Goal: Task Accomplishment & Management: Manage account settings

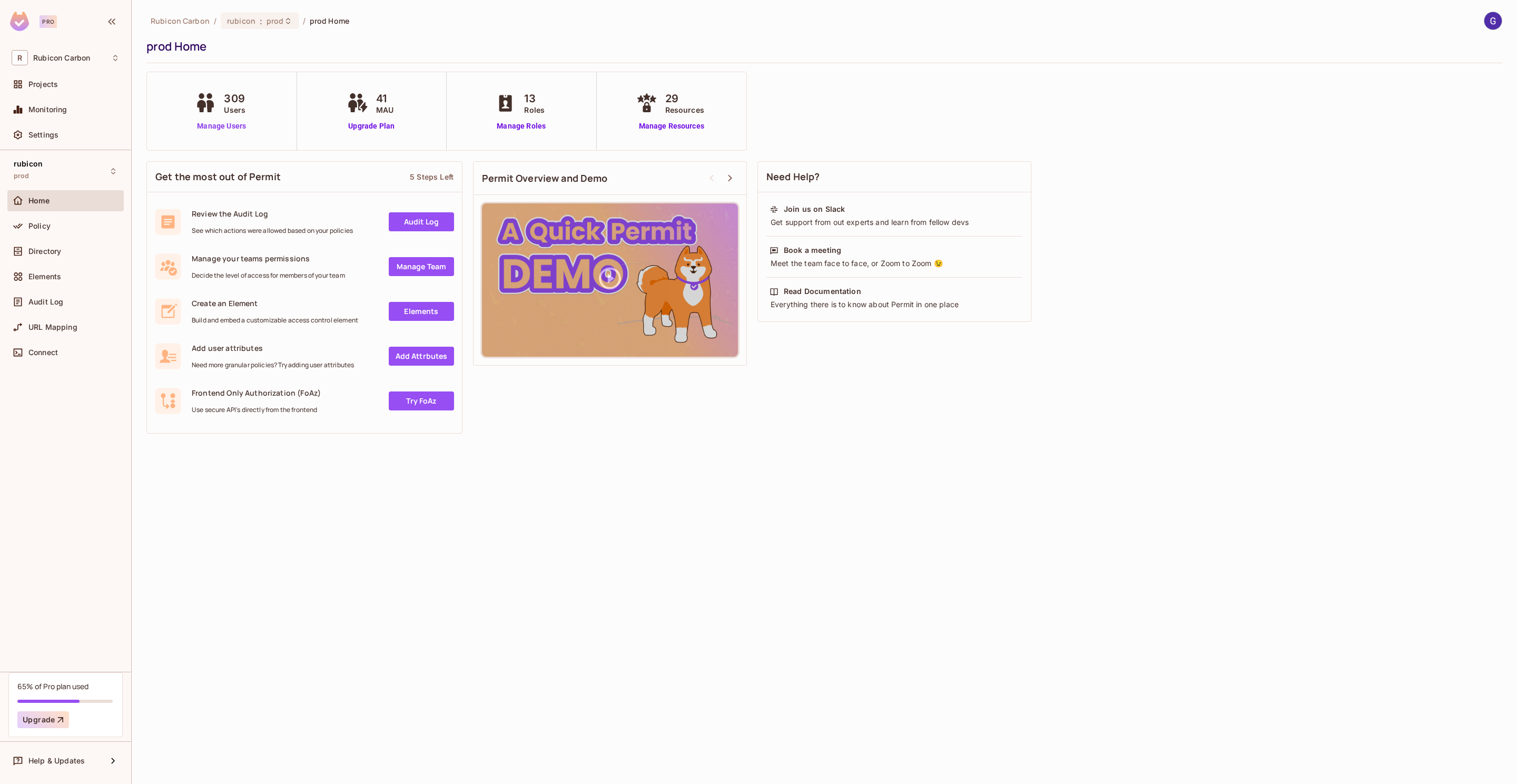
click at [232, 129] on link "Manage Users" at bounding box center [222, 125] width 58 height 11
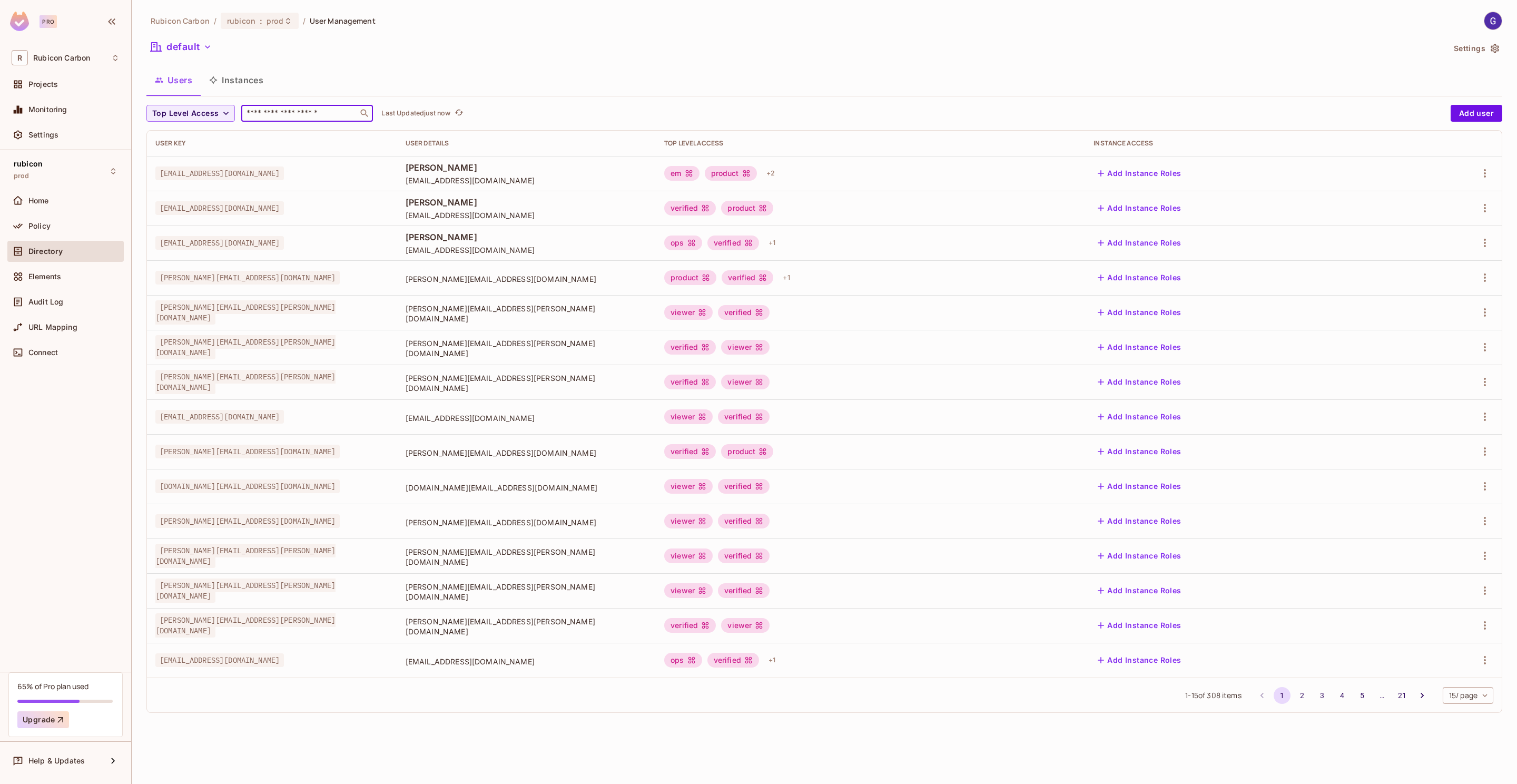
click at [299, 116] on input "text" at bounding box center [300, 113] width 110 height 11
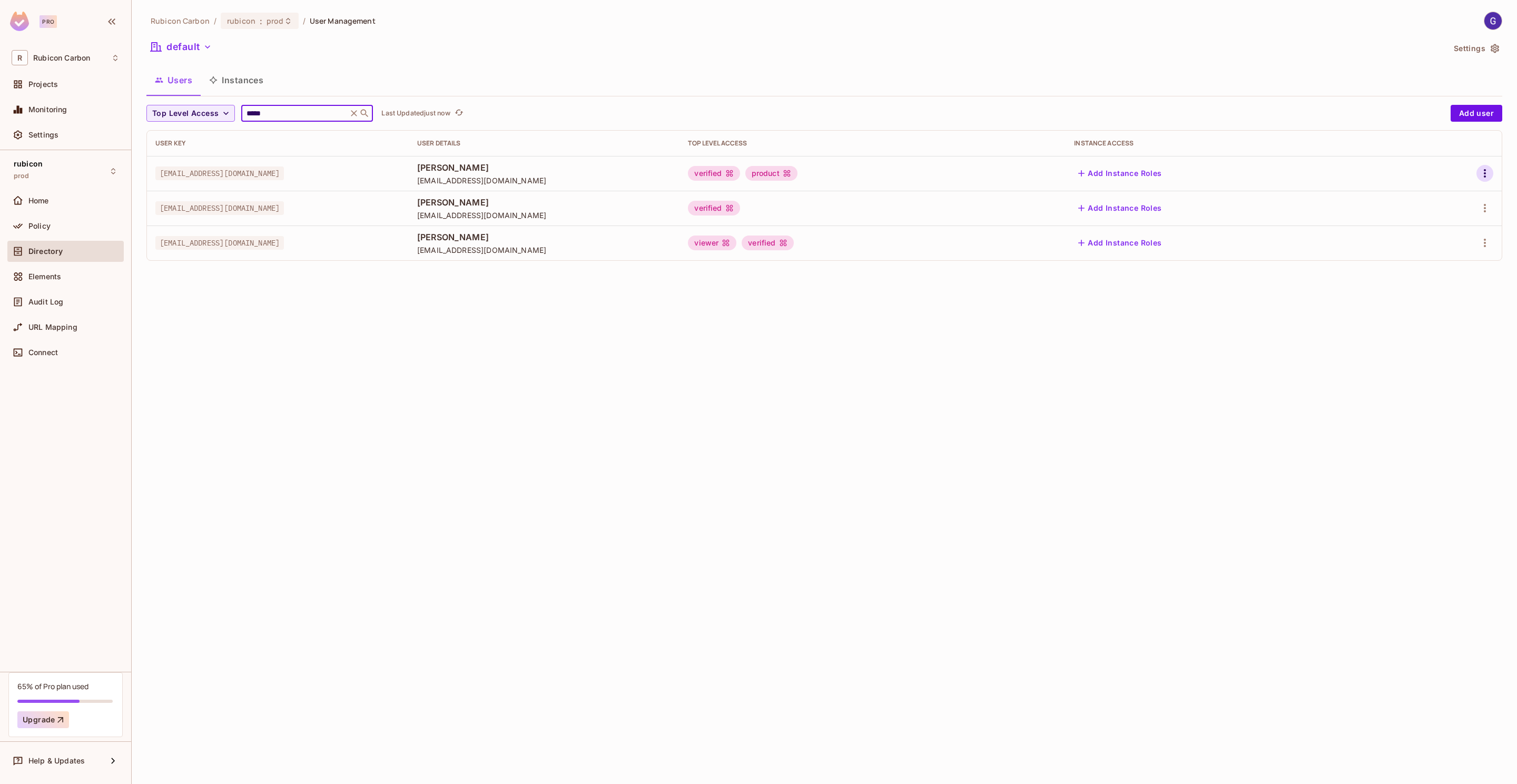
type input "*****"
click at [1490, 167] on icon "button" at bounding box center [1485, 173] width 12 height 12
click at [1437, 193] on span "Edit" at bounding box center [1429, 198] width 21 height 16
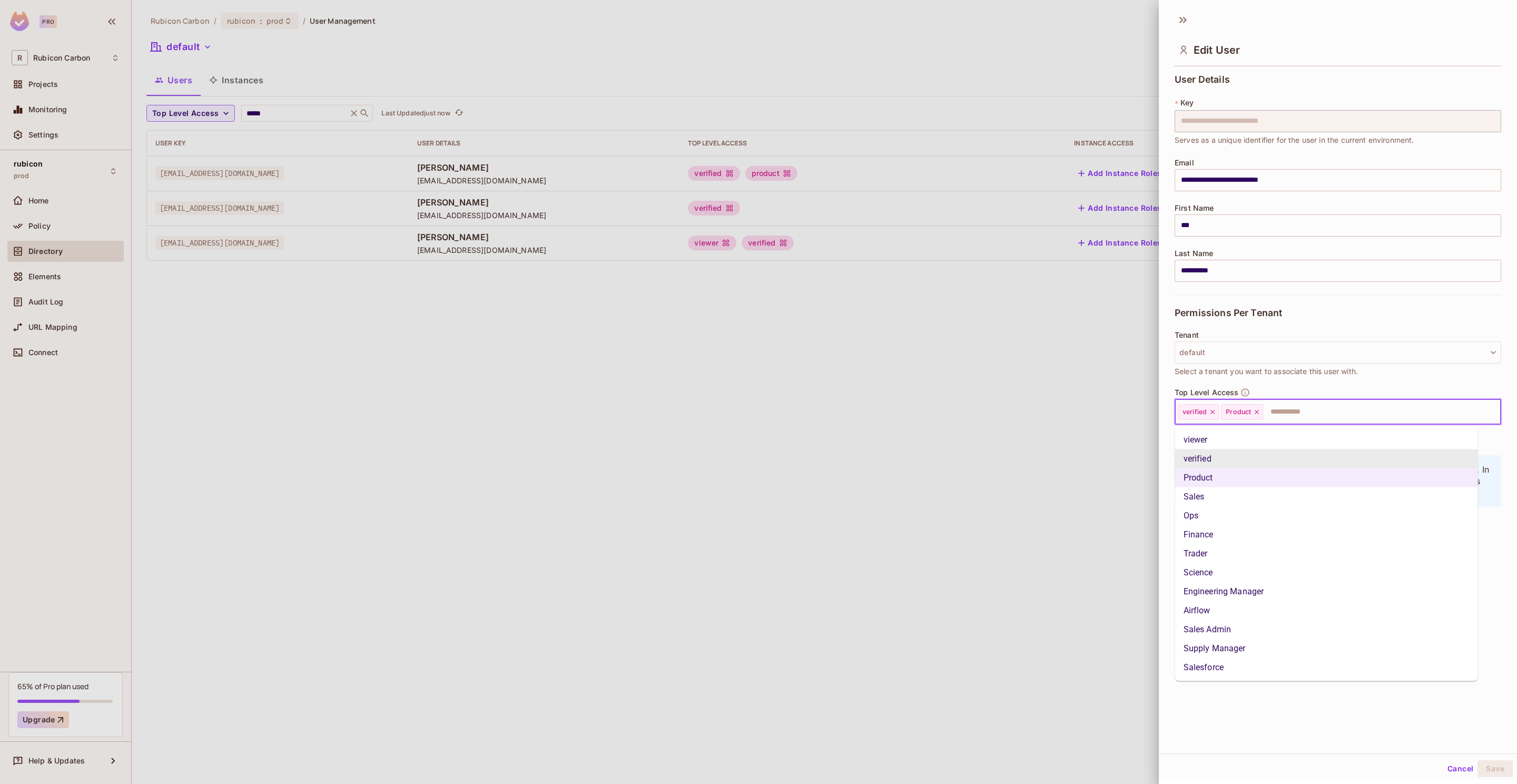
click at [1307, 414] on input "text" at bounding box center [1372, 412] width 217 height 21
click at [1215, 498] on li "Sales" at bounding box center [1327, 497] width 303 height 19
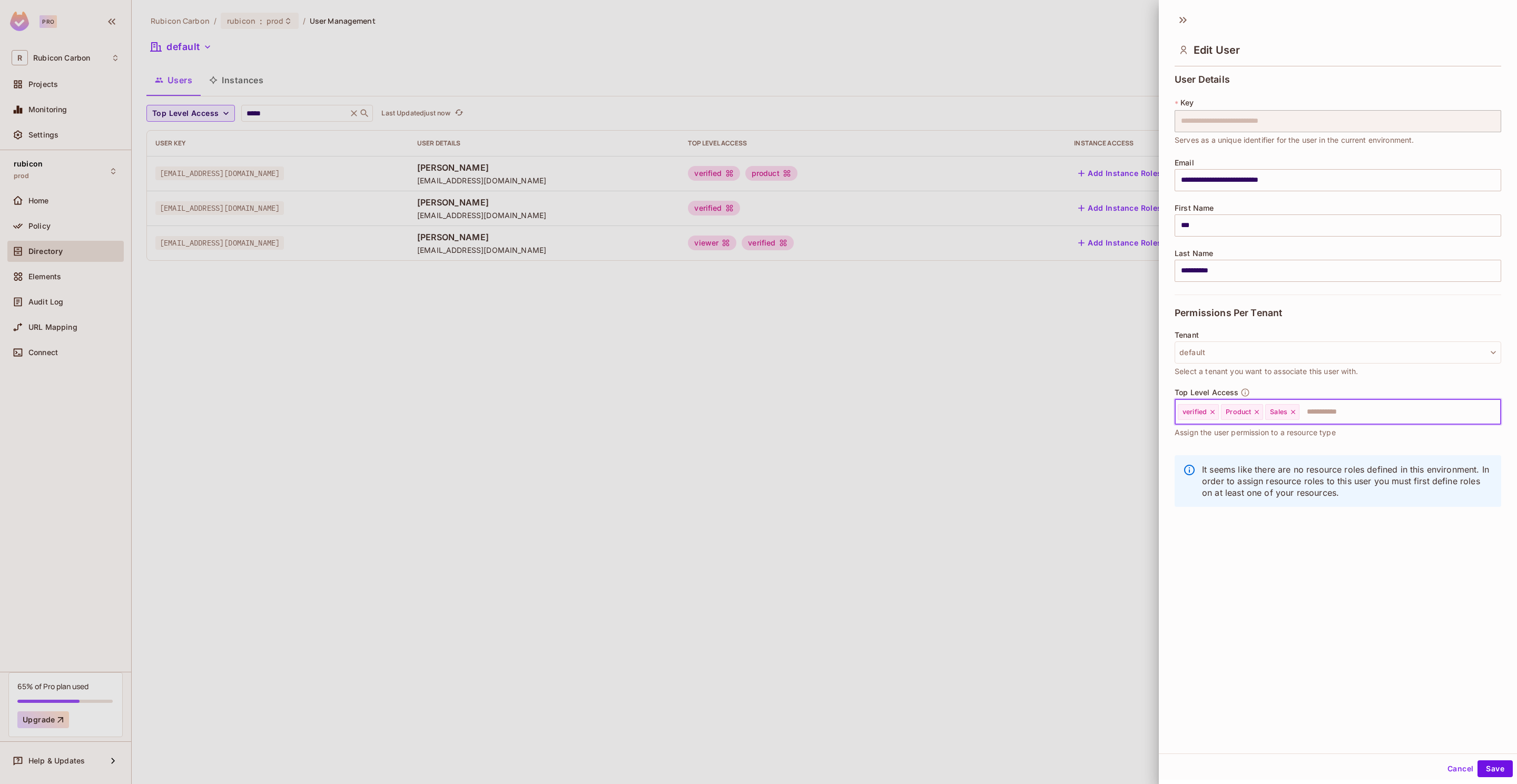
click at [1257, 413] on icon at bounding box center [1257, 412] width 7 height 7
click at [1253, 412] on icon at bounding box center [1249, 412] width 7 height 7
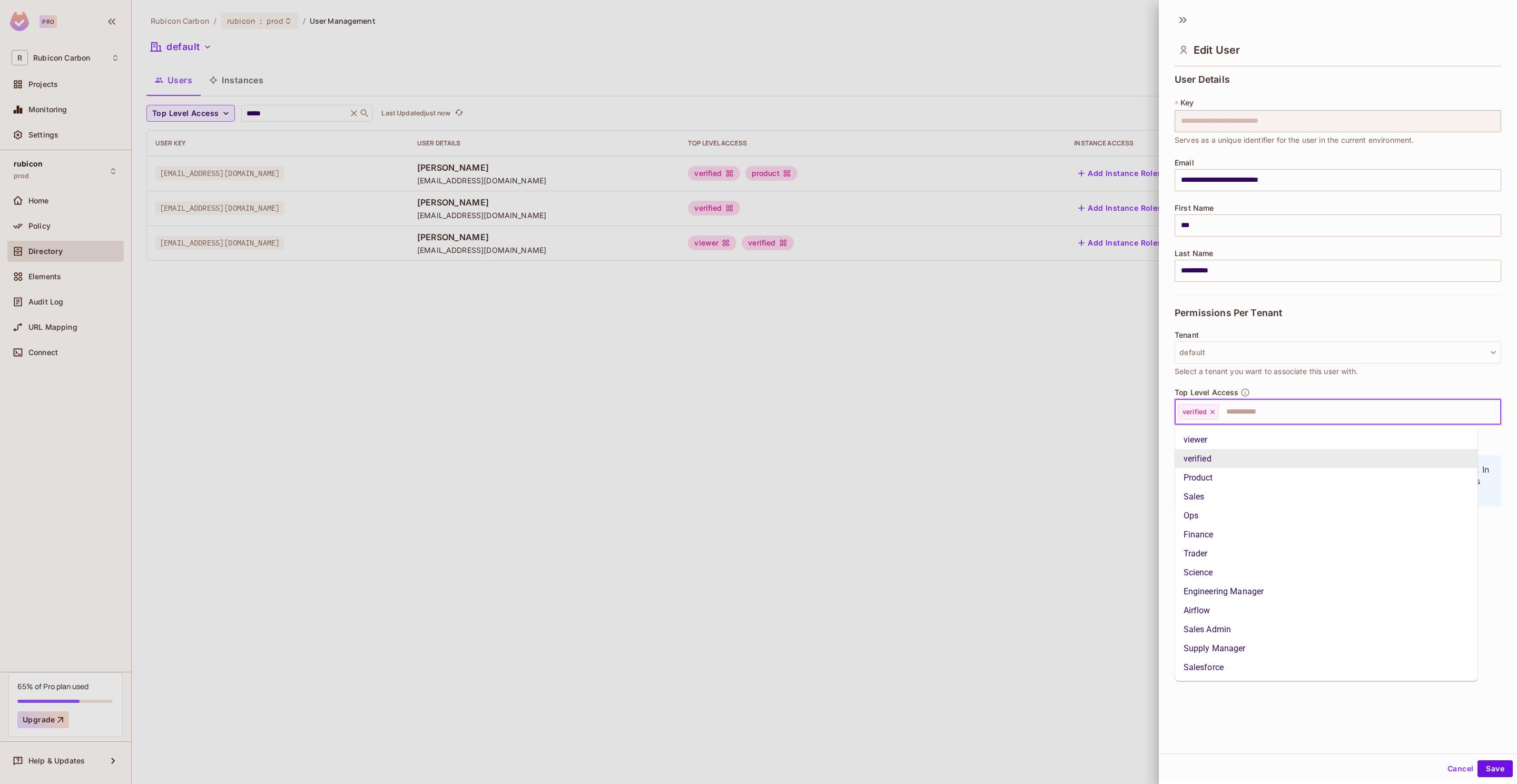
click at [1267, 412] on input "text" at bounding box center [1351, 412] width 261 height 21
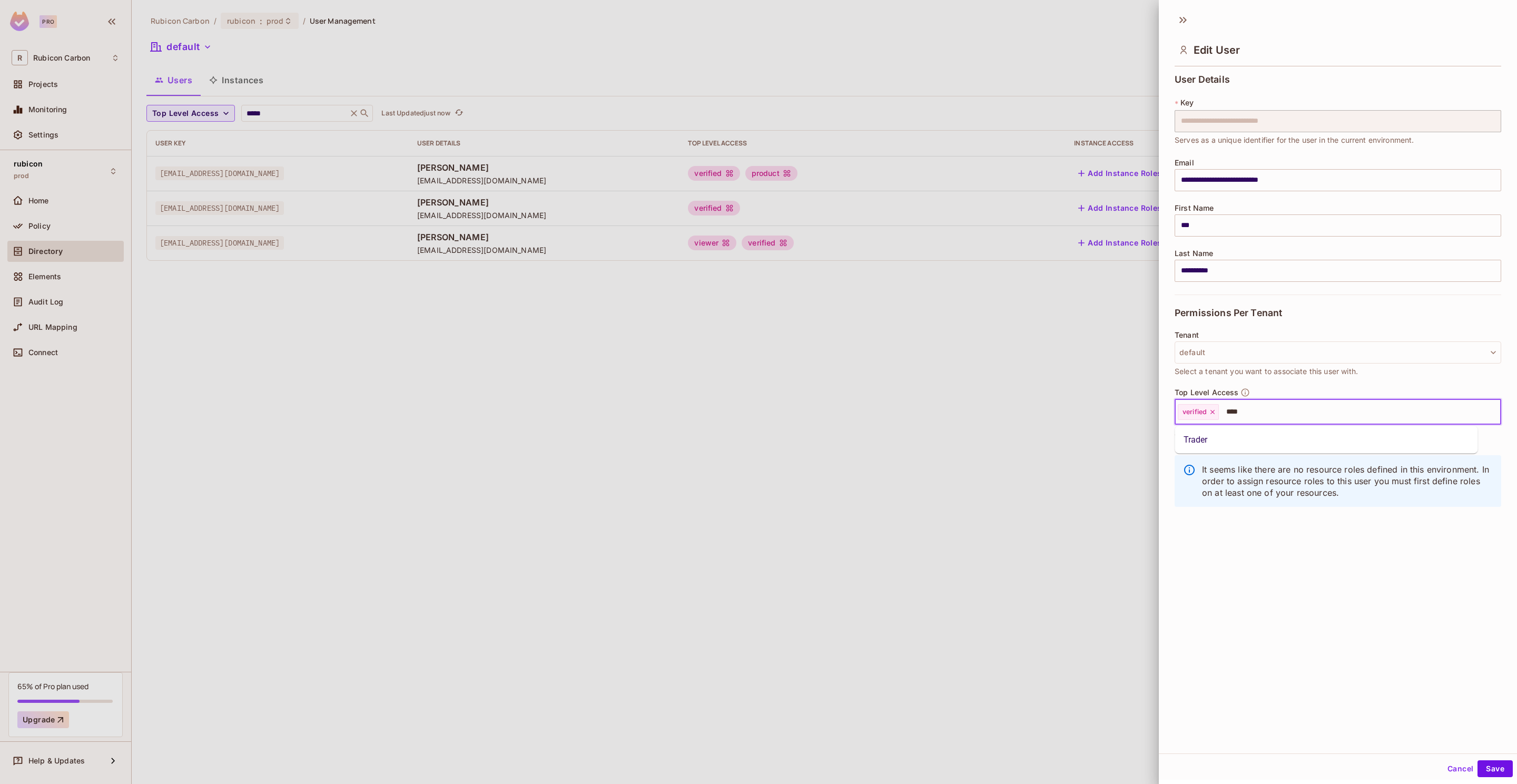
type input "*****"
click at [1260, 435] on li "Trader" at bounding box center [1327, 440] width 303 height 19
click at [1490, 767] on button "Save" at bounding box center [1495, 768] width 35 height 16
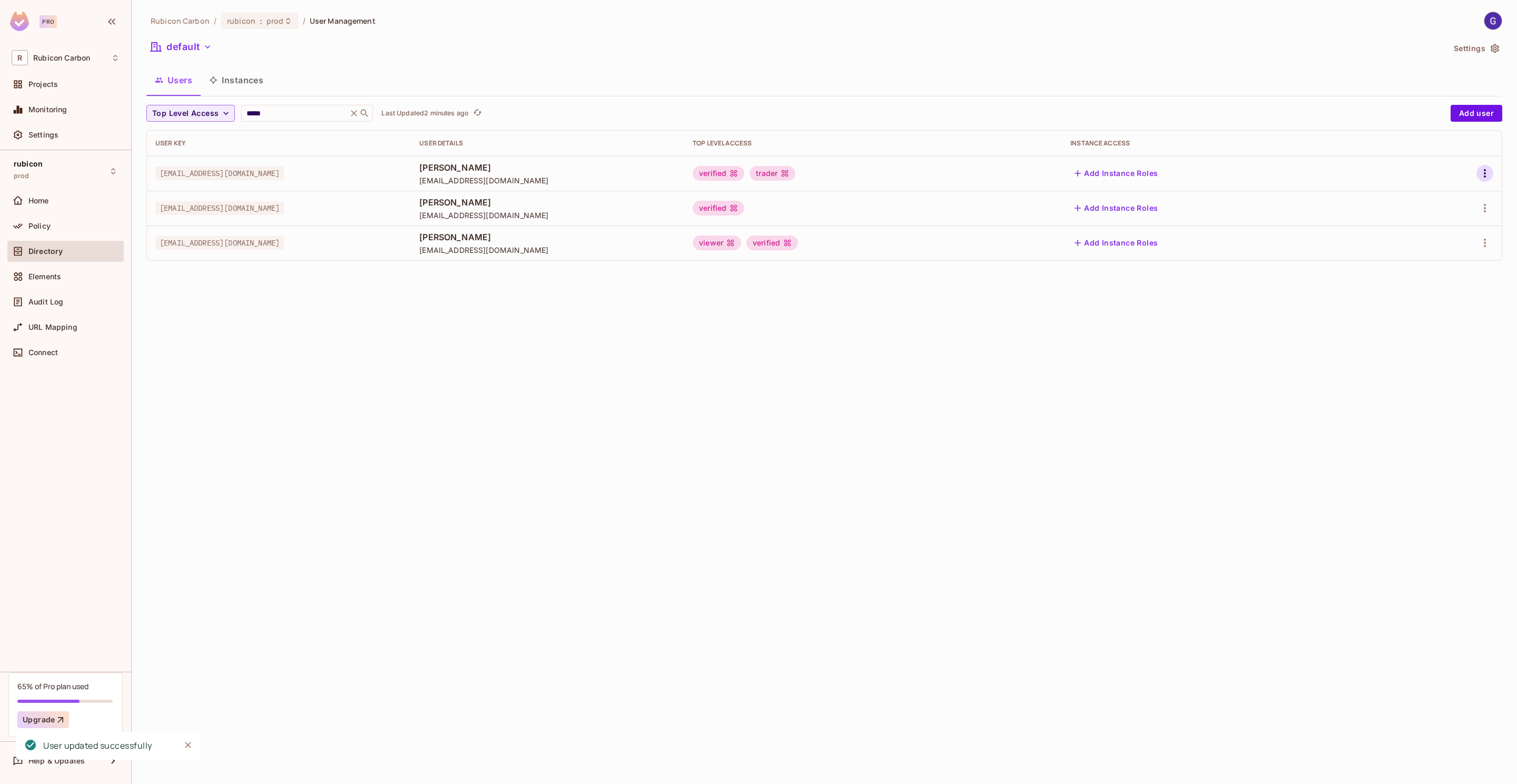
click at [1479, 170] on icon "button" at bounding box center [1485, 173] width 12 height 12
click at [1440, 203] on li "Edit" at bounding box center [1439, 198] width 93 height 23
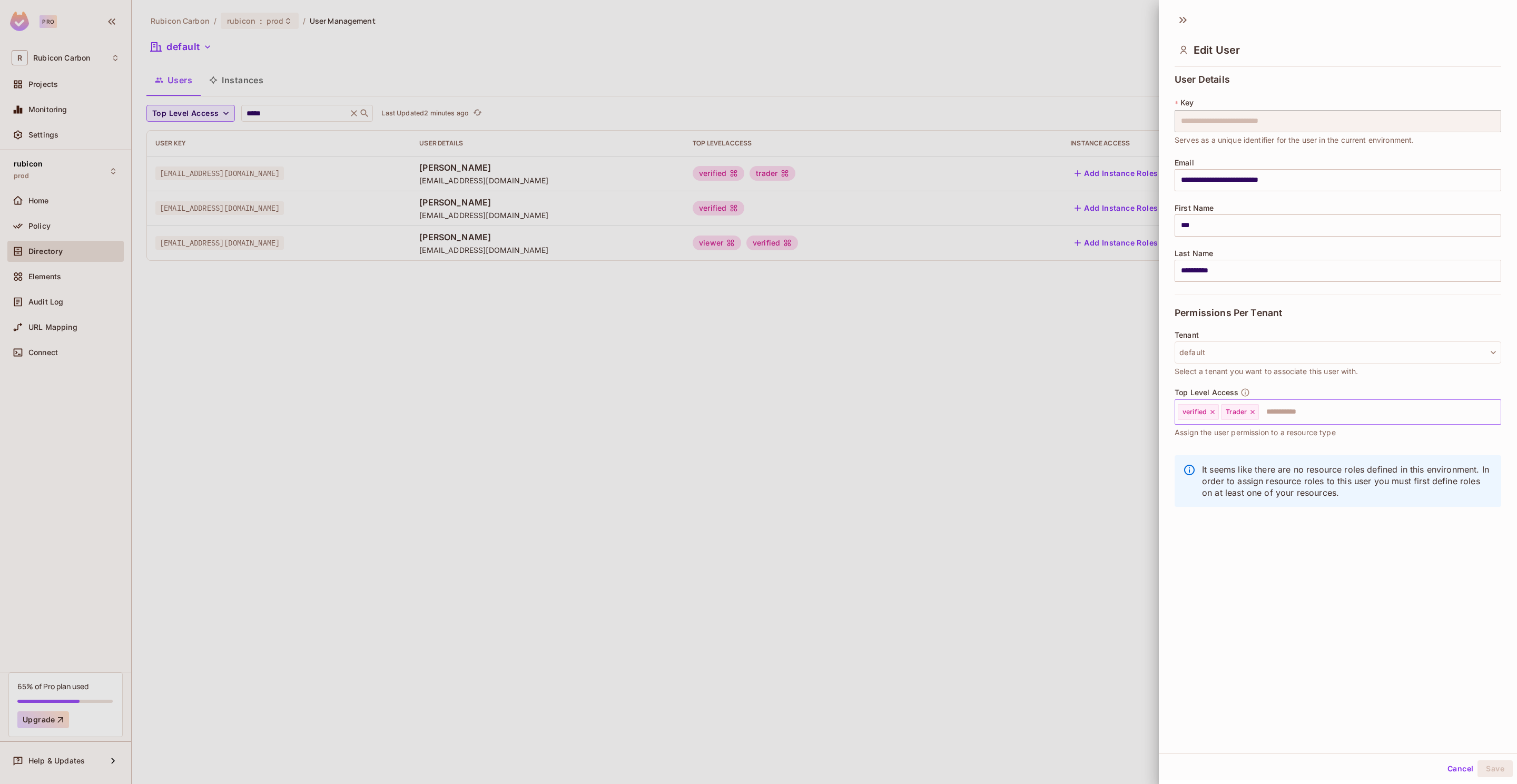
click at [1255, 413] on icon at bounding box center [1253, 412] width 7 height 7
click at [1254, 418] on input "text" at bounding box center [1351, 412] width 261 height 21
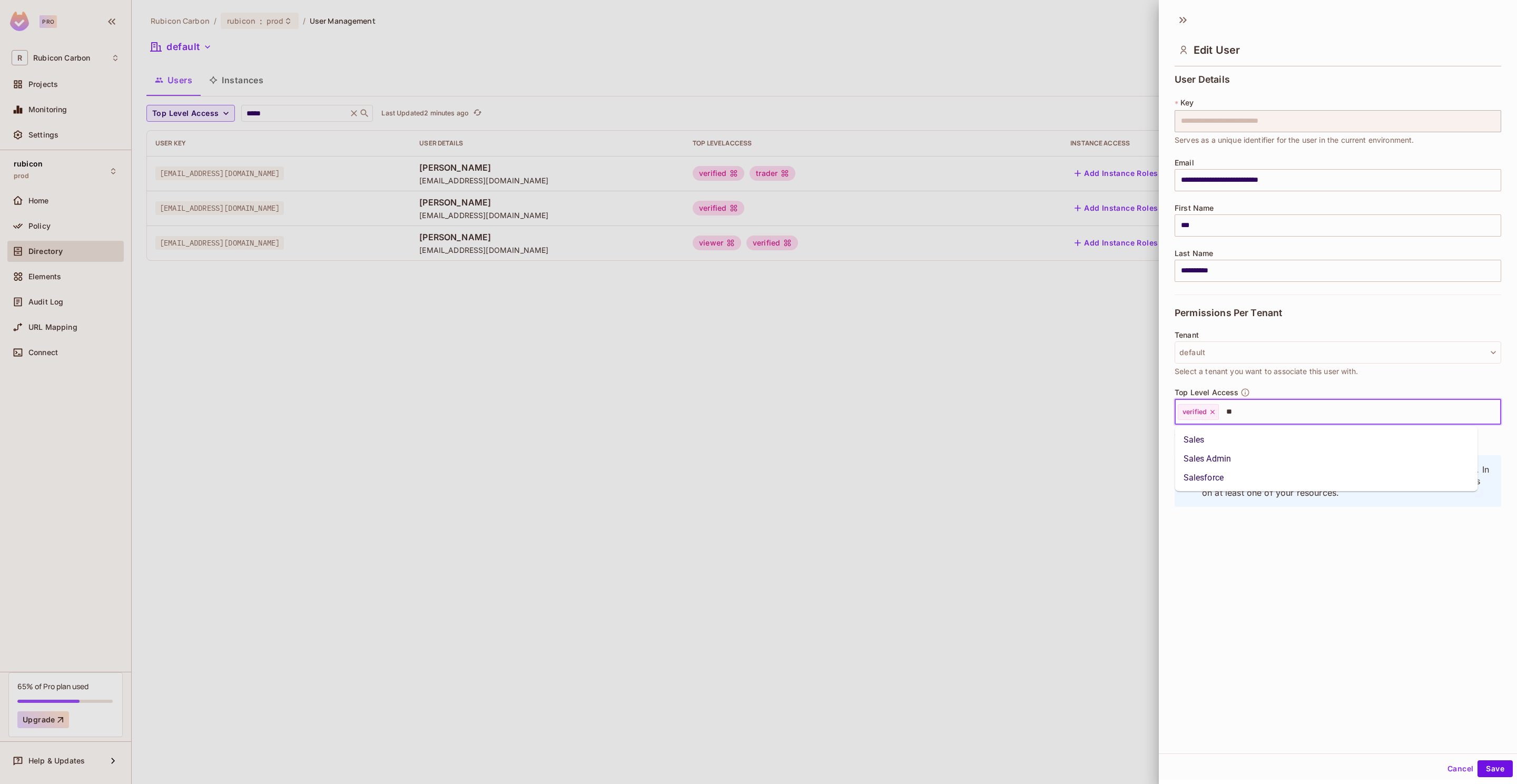
type input "***"
click at [1315, 448] on li "Sales" at bounding box center [1327, 440] width 303 height 19
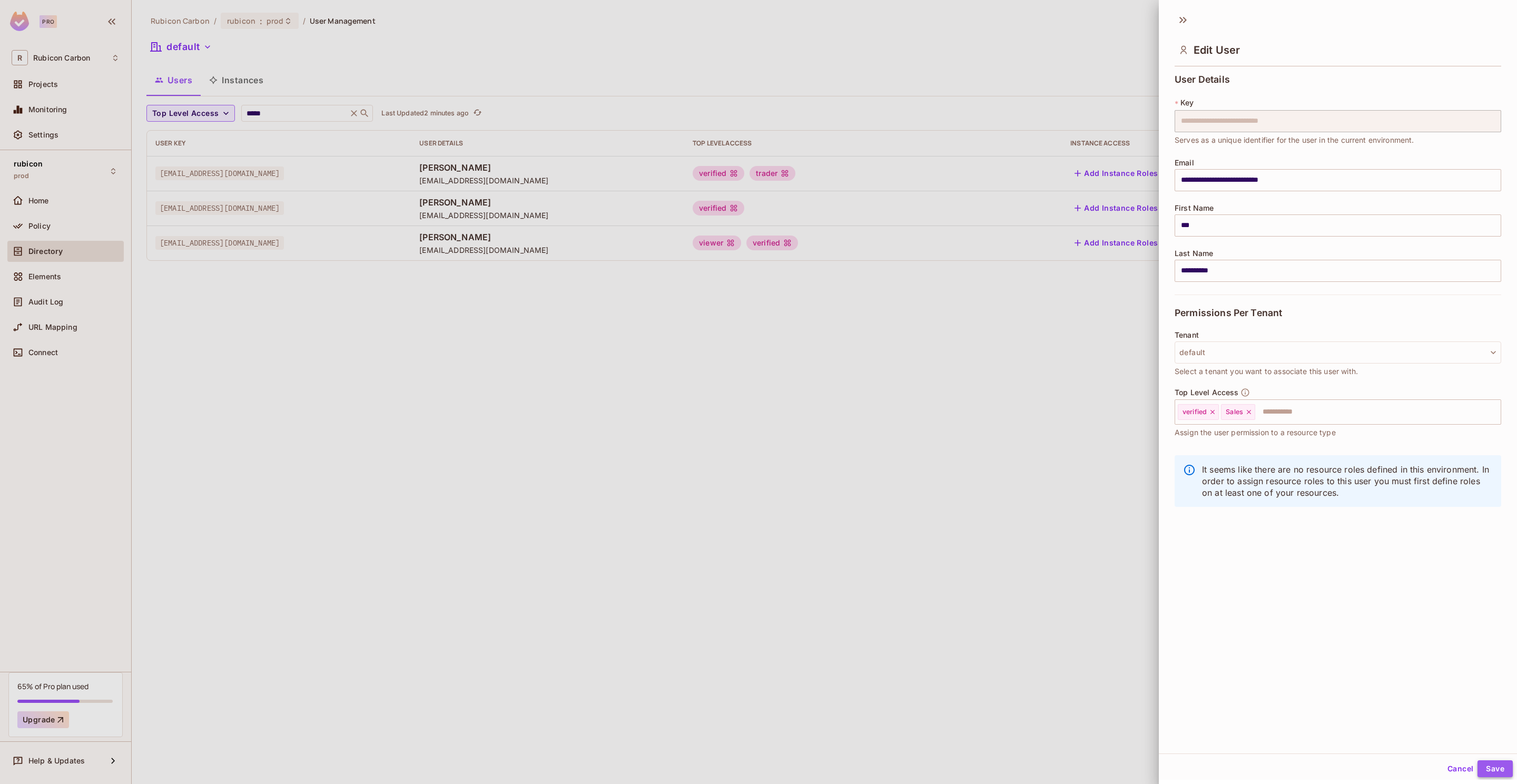
click at [1487, 768] on button "Save" at bounding box center [1495, 768] width 35 height 16
